Goal: Transaction & Acquisition: Purchase product/service

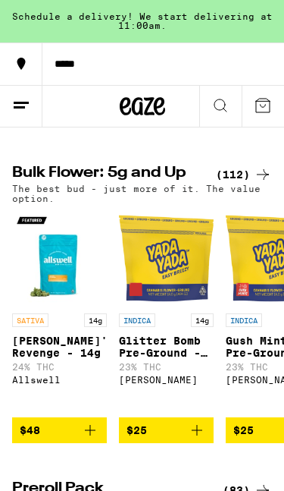
scroll to position [1407, 0]
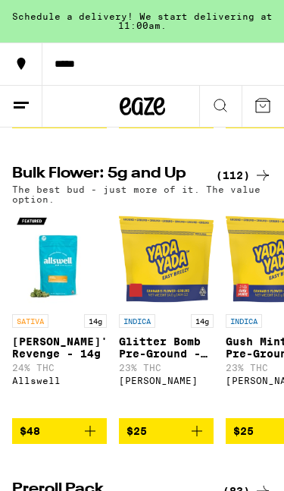
click at [245, 184] on div "(112)" at bounding box center [244, 175] width 56 height 18
click at [243, 184] on div "(112)" at bounding box center [244, 175] width 56 height 18
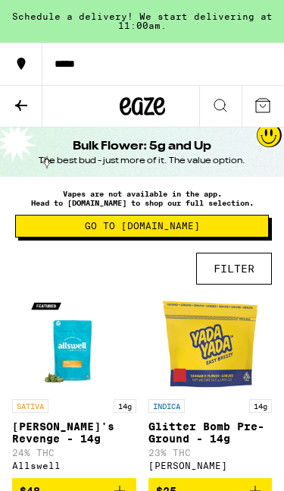
click at [19, 112] on icon at bounding box center [21, 105] width 18 height 18
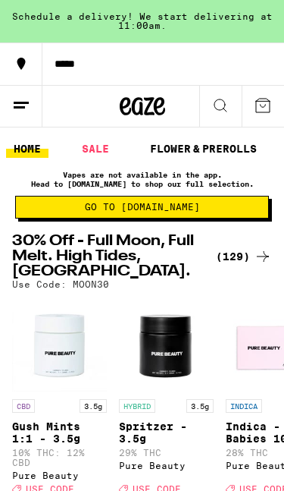
click at [266, 256] on icon at bounding box center [263, 256] width 18 height 18
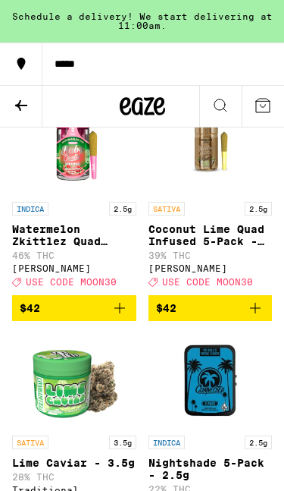
scroll to position [12786, 0]
